Goal: Navigation & Orientation: Find specific page/section

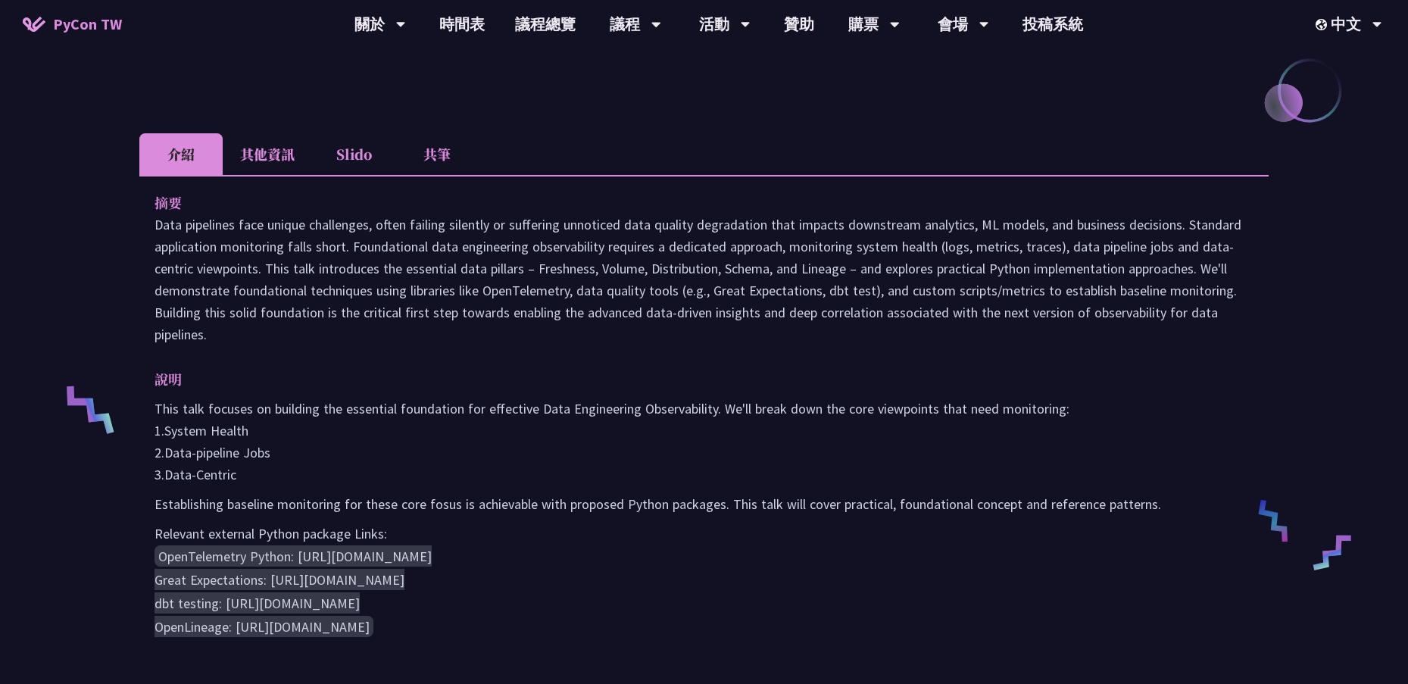
scroll to position [303, 0]
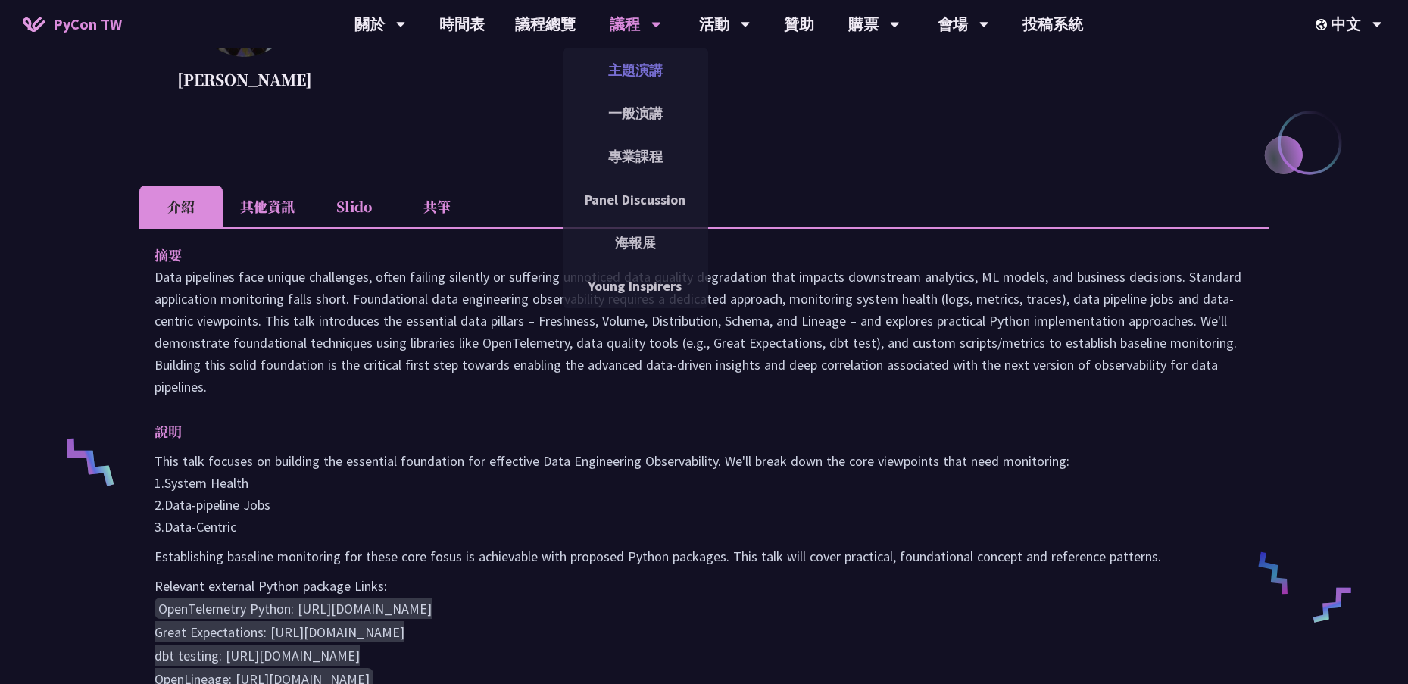
click at [621, 58] on link "主題演講" at bounding box center [635, 70] width 145 height 36
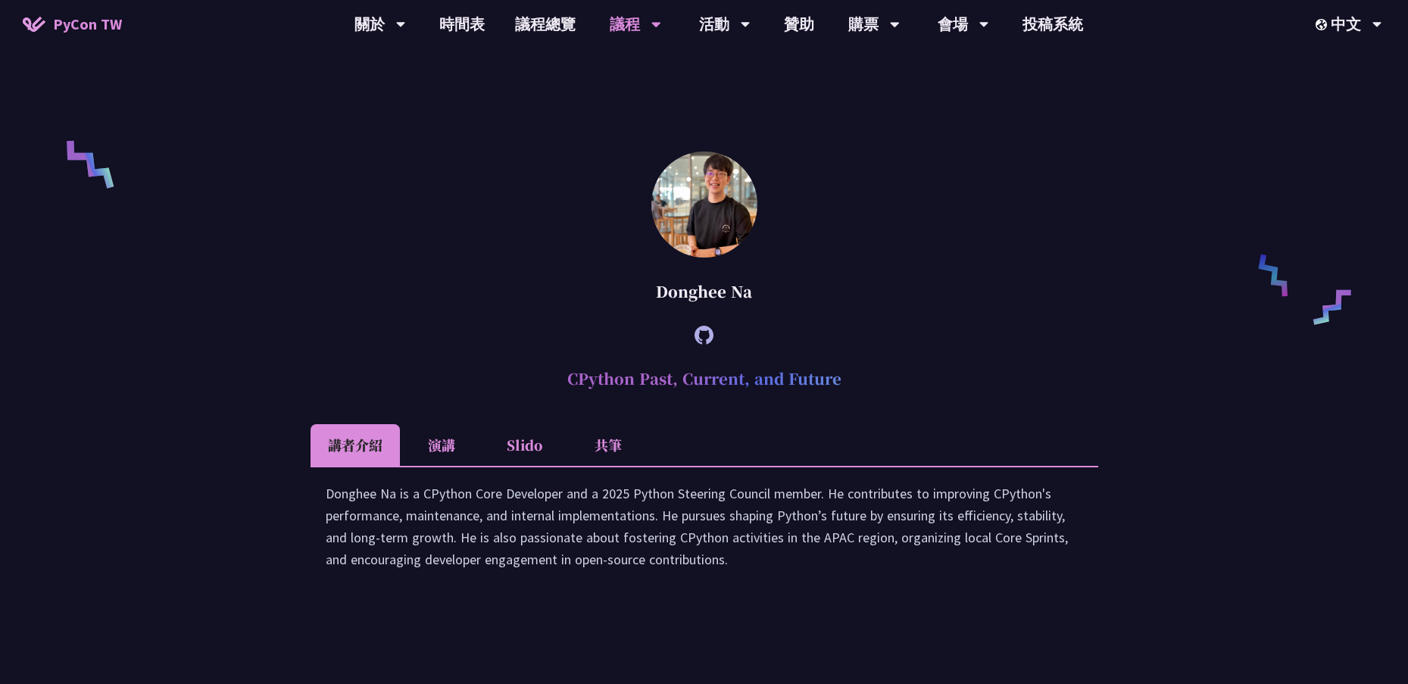
scroll to position [985, 0]
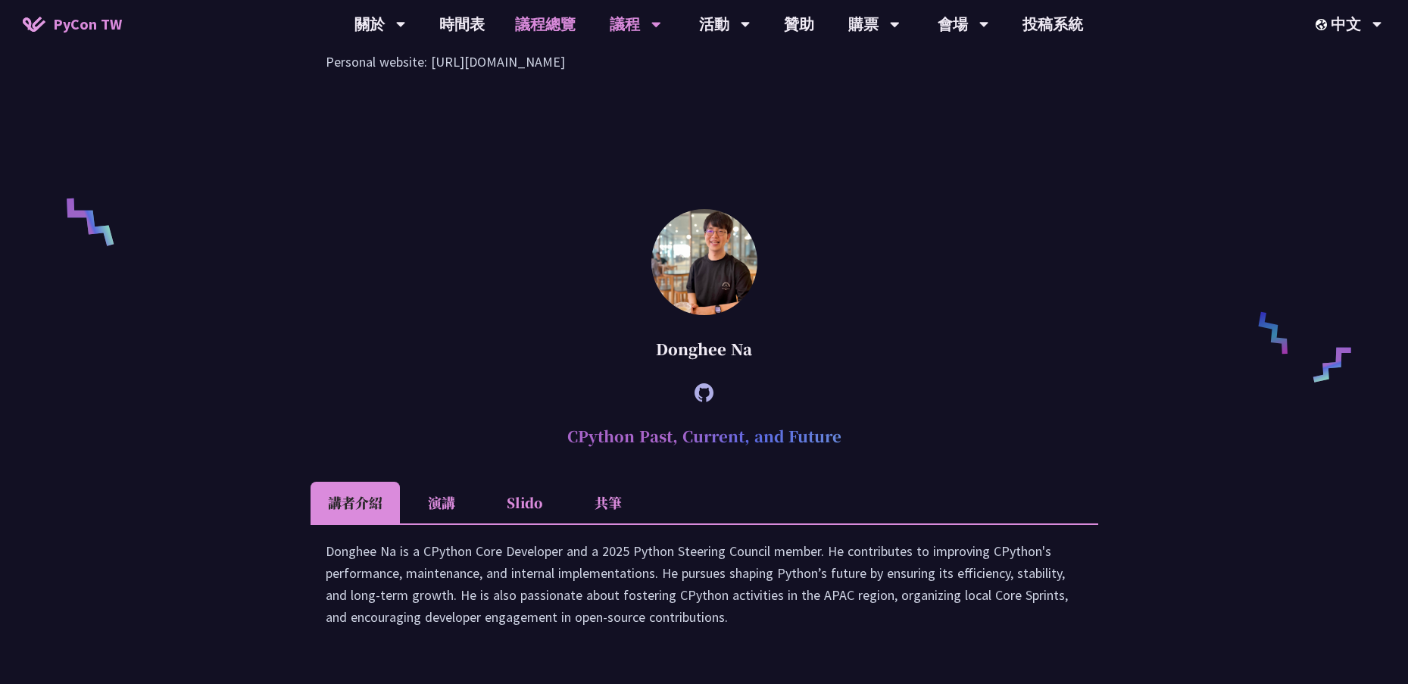
click at [539, 23] on link "議程總覽" at bounding box center [545, 24] width 91 height 48
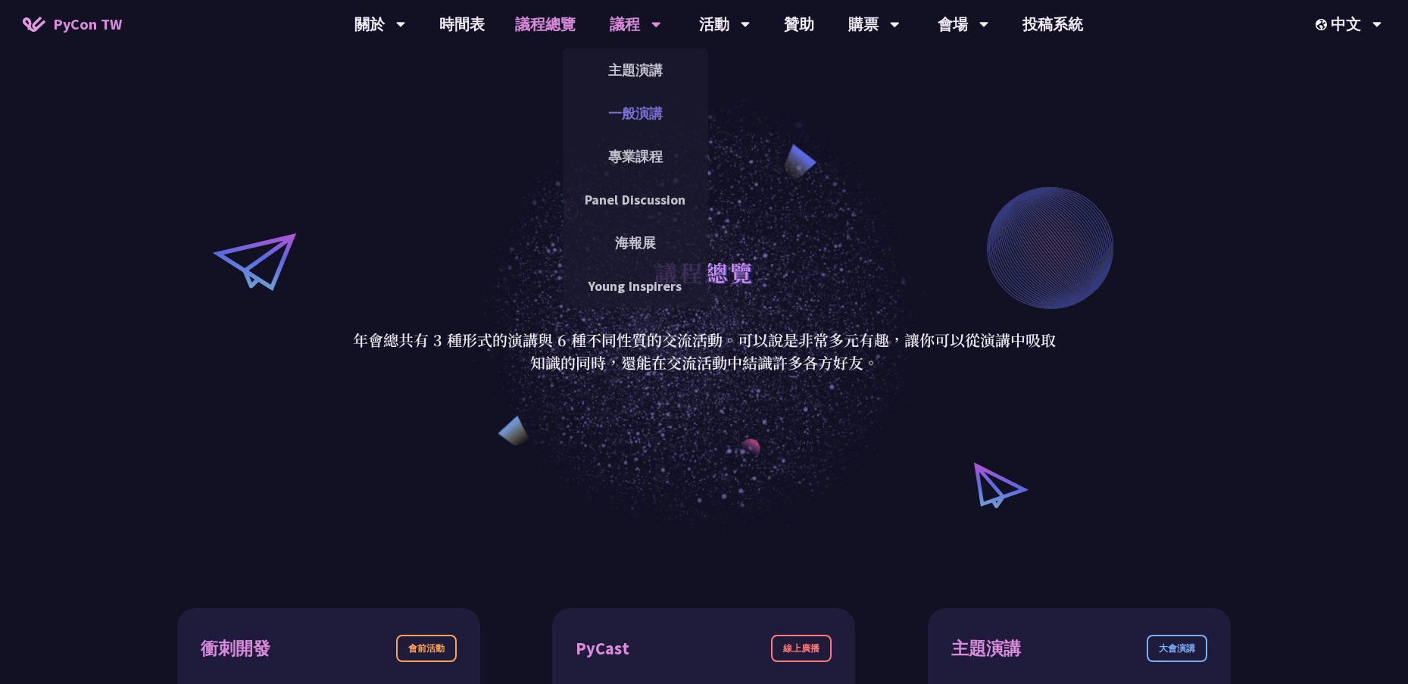
click at [639, 119] on link "一般演講" at bounding box center [635, 113] width 145 height 36
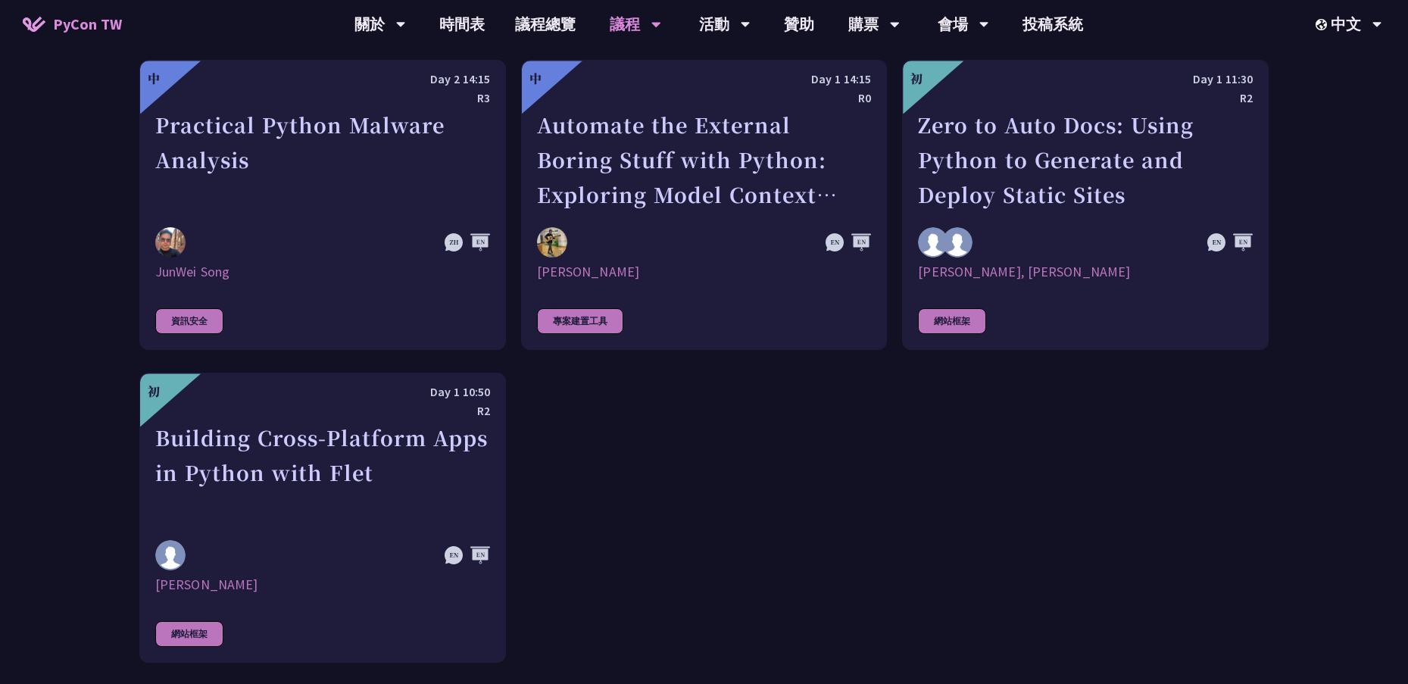
scroll to position [4243, 0]
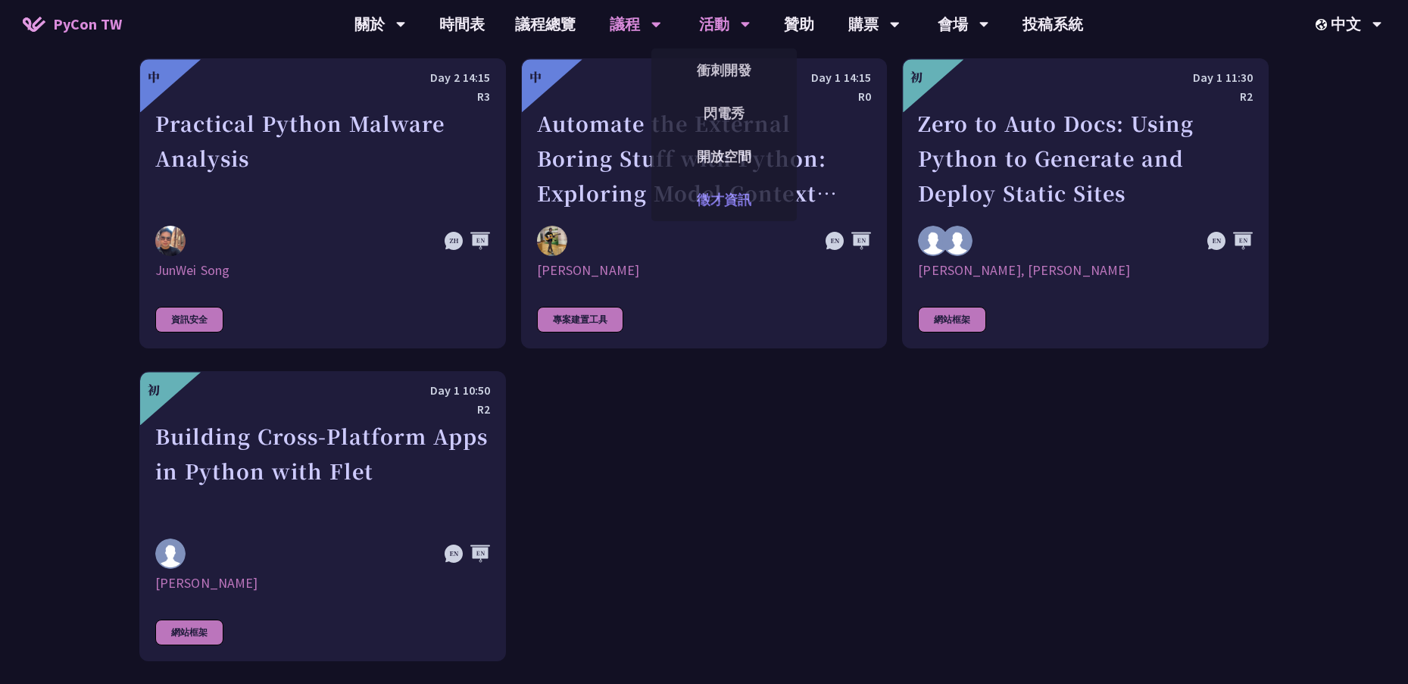
click at [735, 197] on link "徵才資訊" at bounding box center [724, 200] width 145 height 36
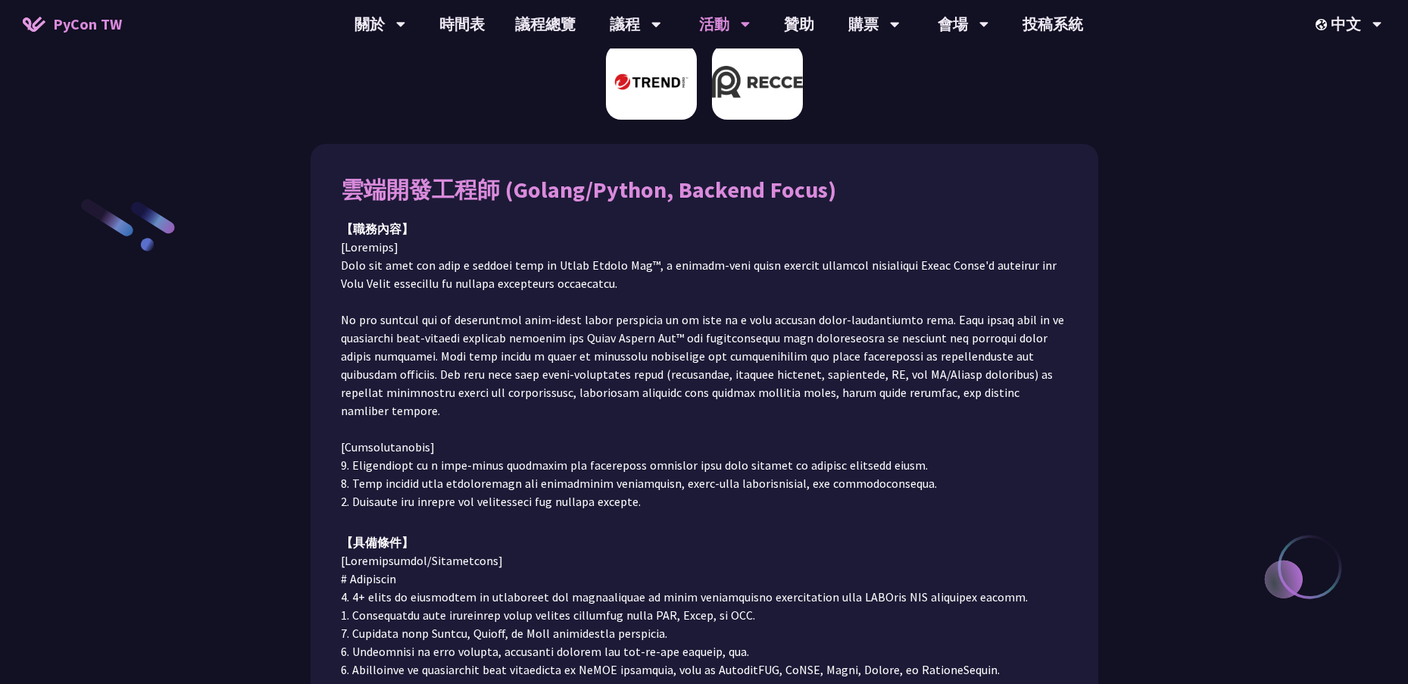
click at [771, 95] on img at bounding box center [757, 82] width 91 height 76
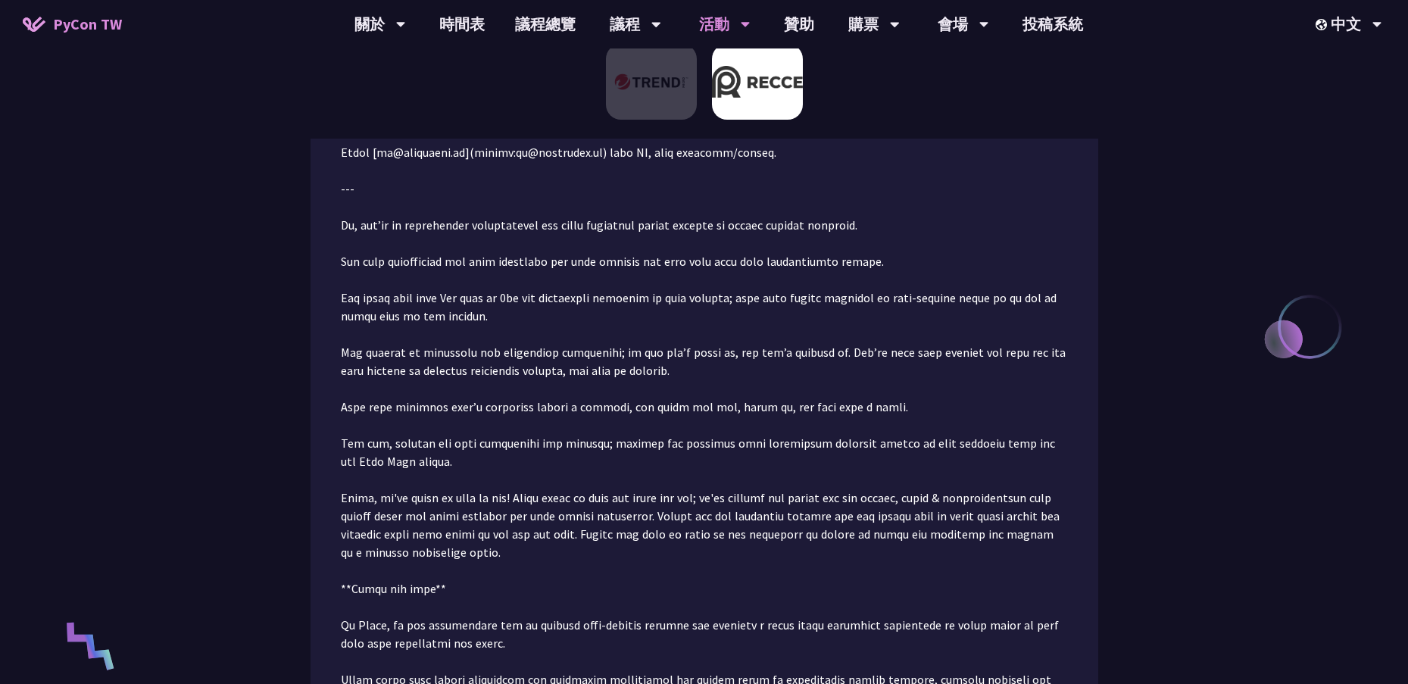
scroll to position [398, 0]
